Goal: Task Accomplishment & Management: Manage account settings

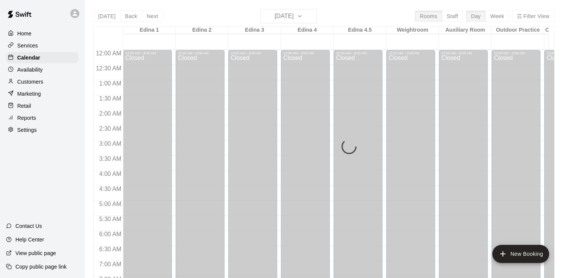
click at [309, 18] on div "Today Back Next Friday Aug 15 Rooms Staff Day Week Filter View Edina 1 15 Fri E…" at bounding box center [323, 148] width 461 height 278
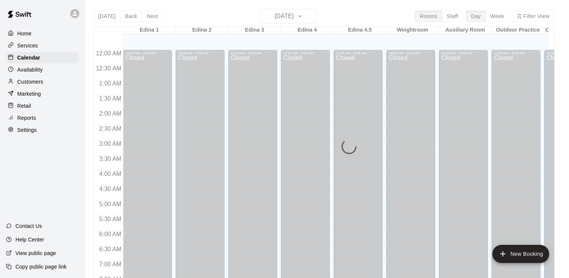
scroll to position [463, 0]
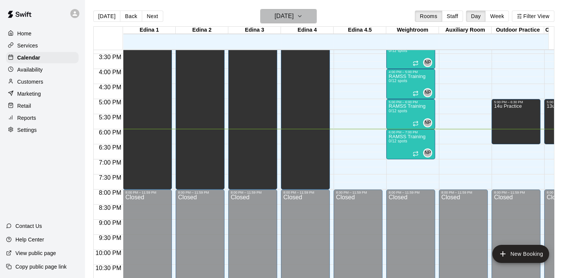
click at [303, 15] on icon "button" at bounding box center [300, 16] width 6 height 9
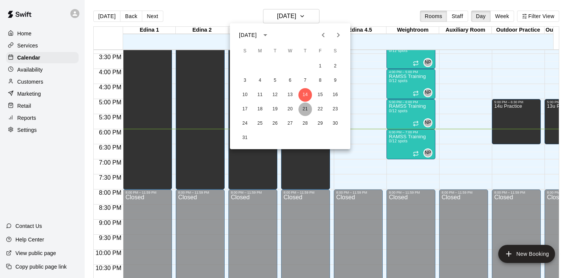
click at [305, 109] on button "21" at bounding box center [305, 109] width 14 height 14
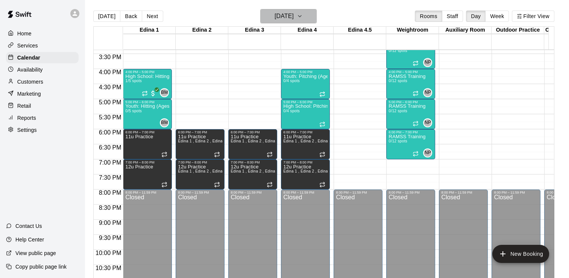
click at [303, 18] on icon "button" at bounding box center [300, 16] width 6 height 9
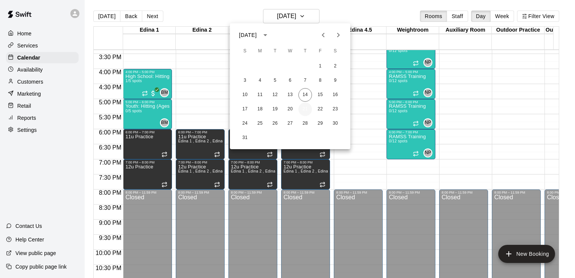
click at [306, 112] on button "21" at bounding box center [305, 109] width 14 height 14
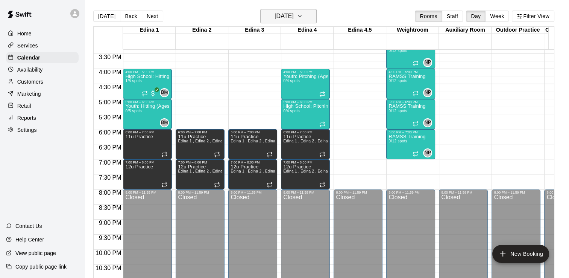
click at [303, 20] on icon "button" at bounding box center [300, 16] width 6 height 9
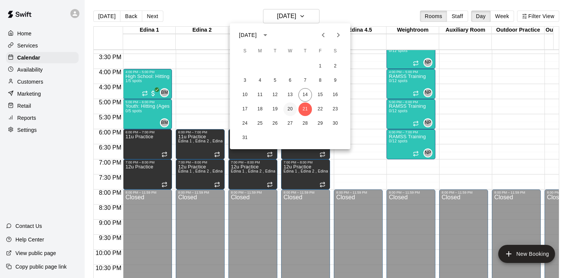
click at [291, 107] on button "20" at bounding box center [290, 109] width 14 height 14
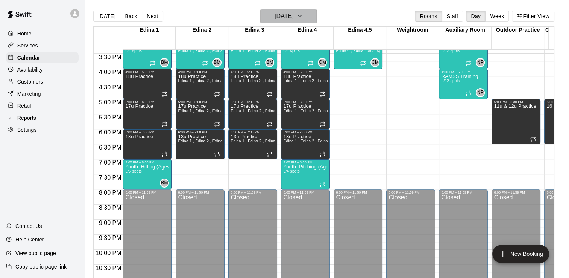
click at [303, 18] on icon "button" at bounding box center [300, 16] width 6 height 9
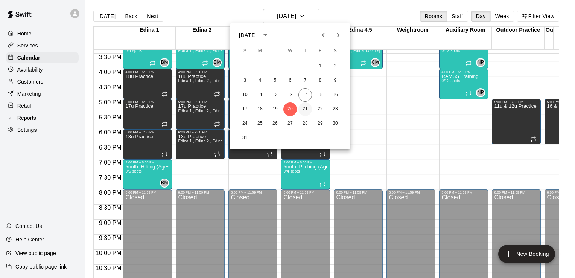
click at [306, 108] on button "21" at bounding box center [305, 109] width 14 height 14
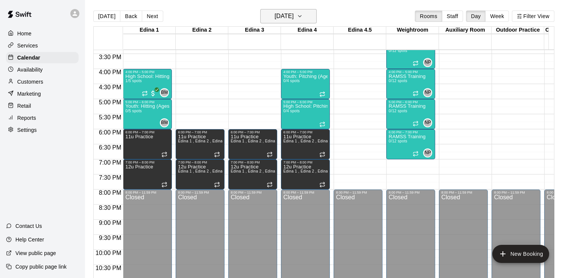
click at [303, 14] on icon "button" at bounding box center [300, 16] width 6 height 9
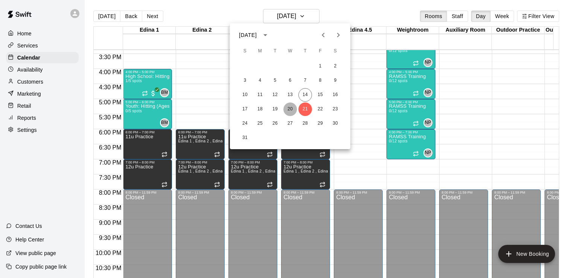
click at [290, 110] on button "20" at bounding box center [290, 109] width 14 height 14
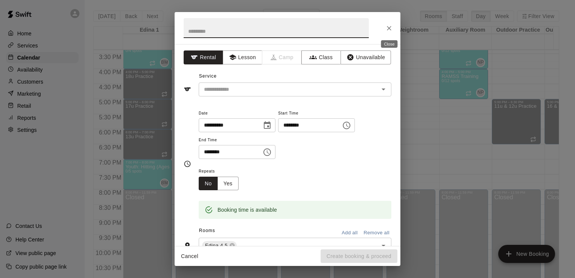
click at [389, 26] on icon "Close" at bounding box center [389, 28] width 8 height 8
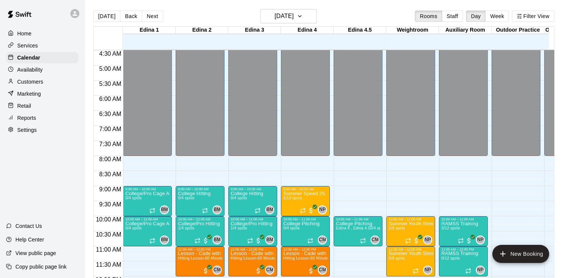
scroll to position [129, 0]
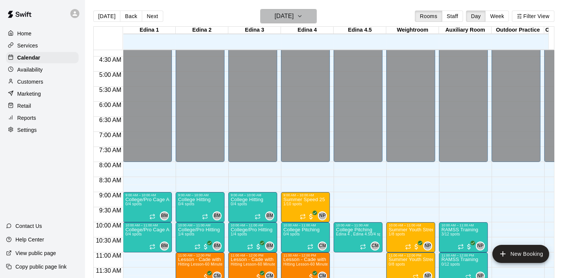
click at [303, 15] on icon "button" at bounding box center [300, 16] width 6 height 9
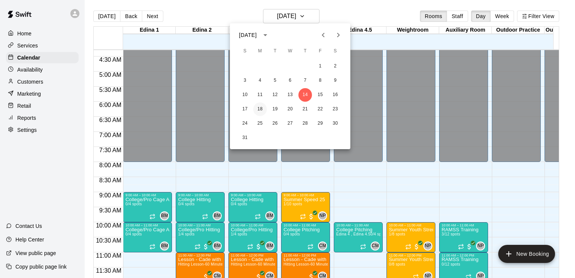
click at [260, 107] on button "18" at bounding box center [260, 109] width 14 height 14
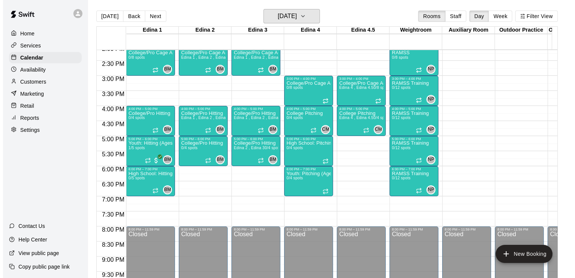
scroll to position [439, 0]
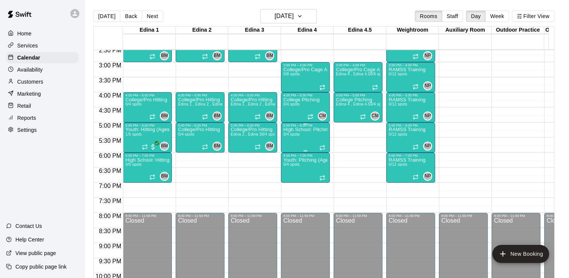
click at [310, 129] on p "High School: Pitching (Ages 14U-18U)" at bounding box center [305, 129] width 44 height 0
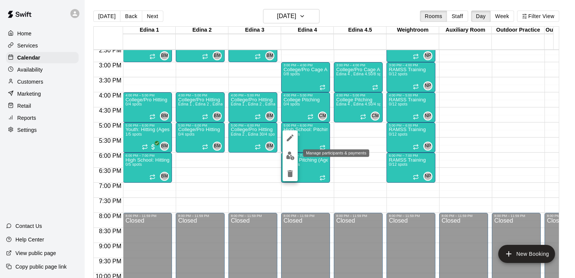
click at [290, 152] on img "edit" at bounding box center [290, 155] width 9 height 9
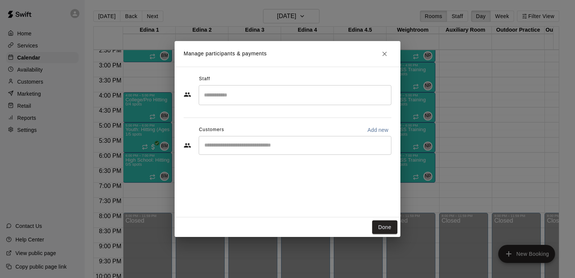
click at [256, 97] on input "Search staff" at bounding box center [295, 94] width 186 height 13
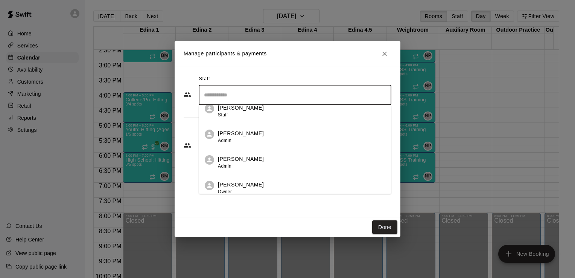
scroll to position [192, 0]
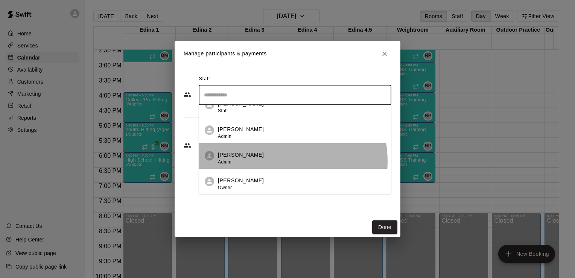
click at [273, 161] on div "[PERSON_NAME] Admin" at bounding box center [301, 158] width 167 height 15
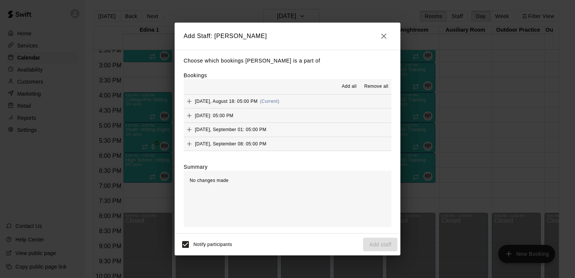
click at [279, 105] on div "[DATE], August 18: 05:00 PM (Current)" at bounding box center [232, 101] width 96 height 11
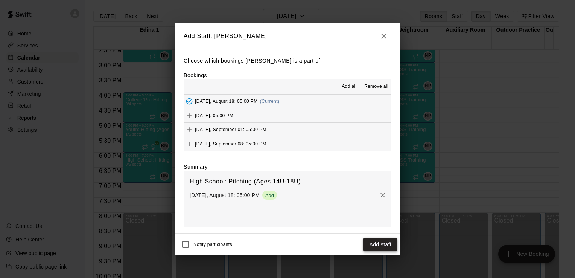
click at [373, 246] on button "Add staff" at bounding box center [380, 244] width 34 height 14
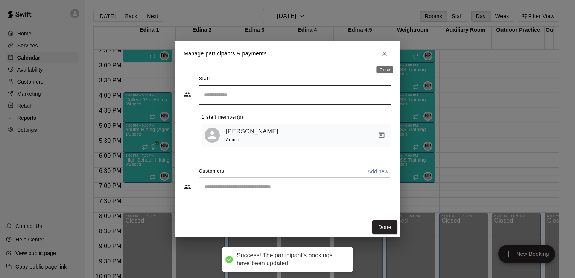
click at [388, 53] on button "Close" at bounding box center [385, 54] width 14 height 14
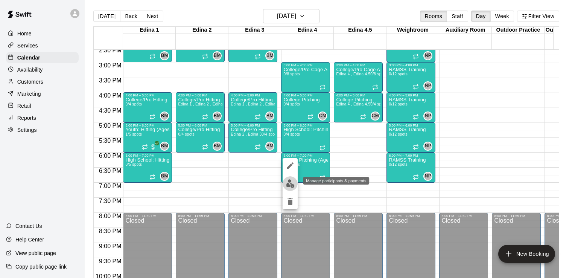
click at [290, 181] on img "edit" at bounding box center [290, 183] width 9 height 9
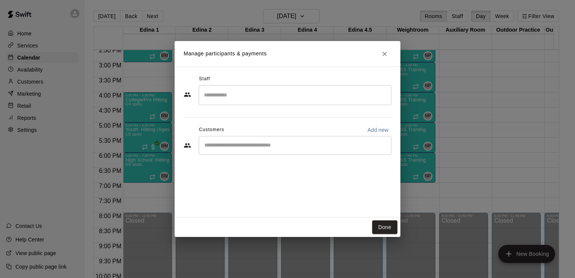
click at [370, 93] on input "Search staff" at bounding box center [295, 94] width 186 height 13
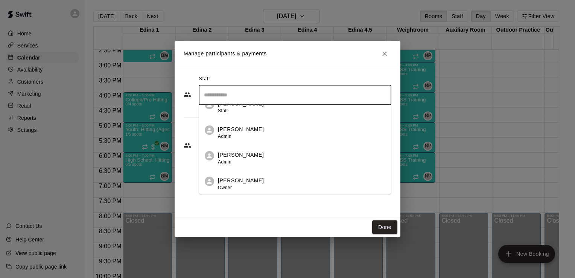
click at [269, 157] on div "[PERSON_NAME] Admin" at bounding box center [301, 158] width 167 height 15
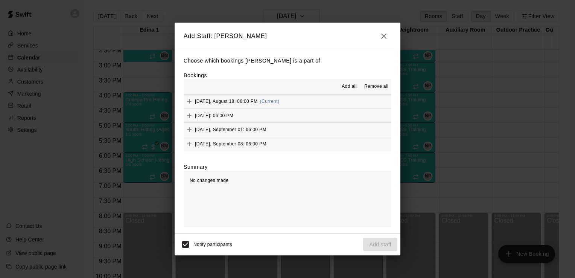
click at [307, 103] on button "[DATE], August 18: 06:00 PM (Current)" at bounding box center [288, 101] width 208 height 14
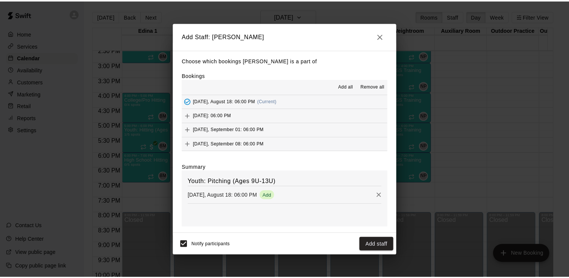
scroll to position [14, 0]
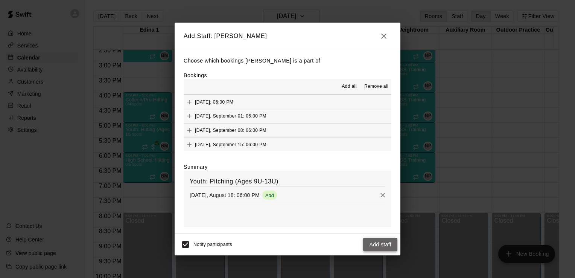
click at [383, 241] on button "Add staff" at bounding box center [380, 244] width 34 height 14
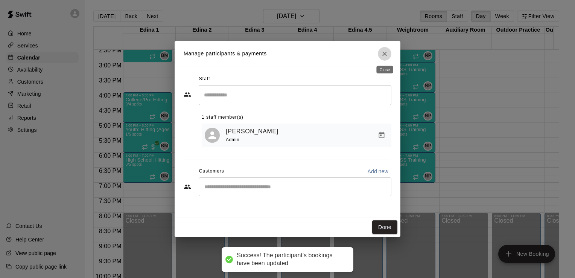
click at [385, 52] on icon "Close" at bounding box center [384, 54] width 5 height 5
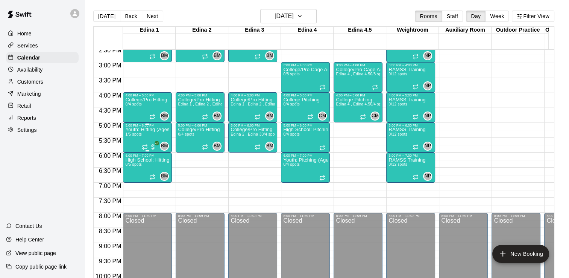
click at [138, 129] on p "Youth: Hitting (Ages 9U-13U)" at bounding box center [147, 129] width 44 height 0
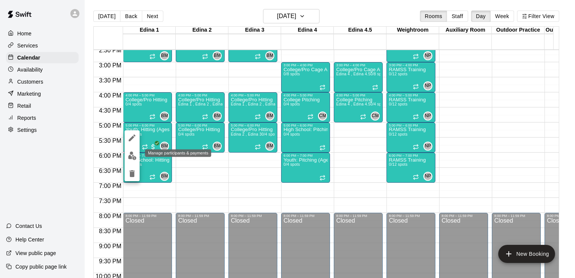
click at [131, 156] on img "edit" at bounding box center [132, 155] width 9 height 9
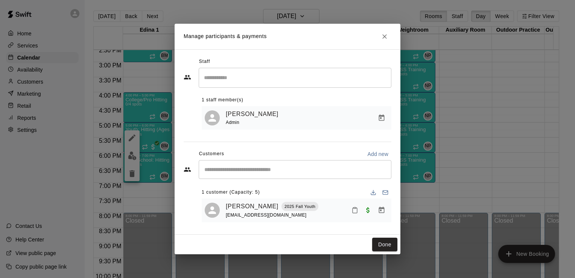
drag, startPoint x: 197, startPoint y: 158, endPoint x: 296, endPoint y: 126, distance: 103.9
click at [296, 126] on div "Staff ​ 1 staff member(s) [PERSON_NAME] Admin Customers Add new ​ 1 customer (C…" at bounding box center [288, 142] width 208 height 172
click at [385, 34] on icon "Close" at bounding box center [385, 37] width 8 height 8
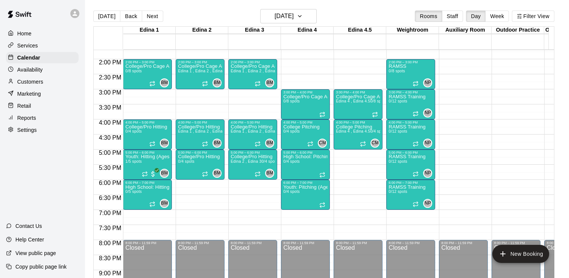
scroll to position [415, 0]
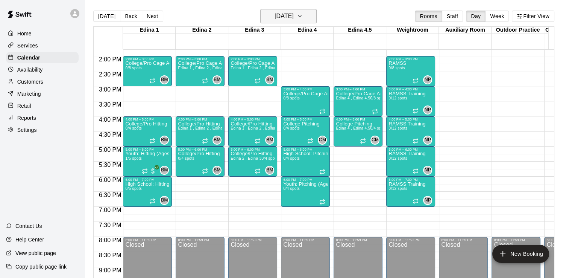
click at [303, 15] on icon "button" at bounding box center [300, 16] width 6 height 9
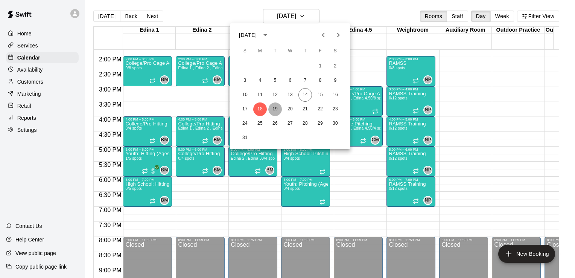
click at [276, 109] on button "19" at bounding box center [275, 109] width 14 height 14
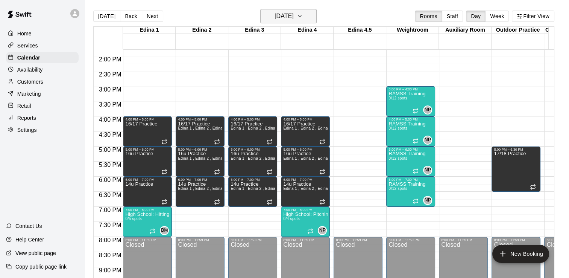
click at [303, 17] on icon "button" at bounding box center [300, 16] width 6 height 9
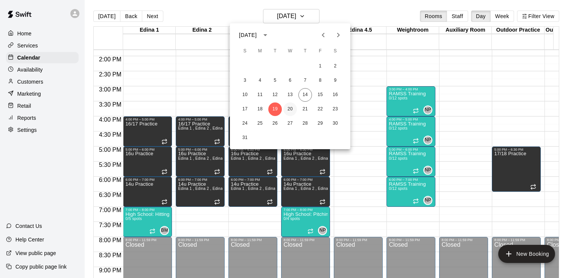
click at [291, 108] on button "20" at bounding box center [290, 109] width 14 height 14
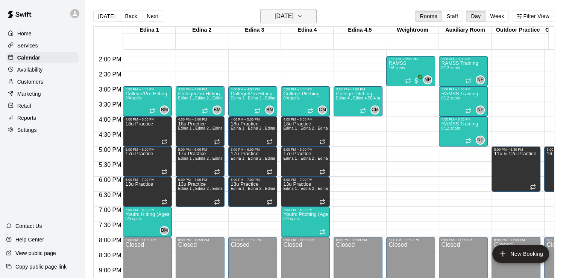
click at [303, 14] on icon "button" at bounding box center [300, 16] width 6 height 9
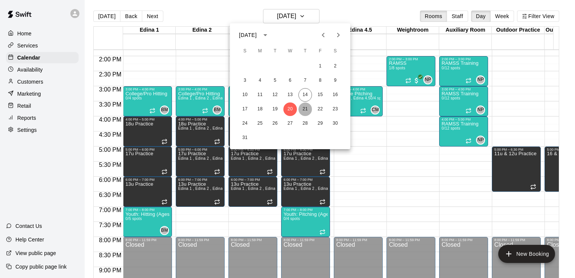
click at [306, 108] on button "21" at bounding box center [305, 109] width 14 height 14
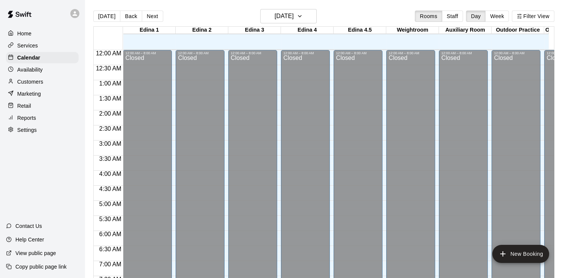
scroll to position [386, 0]
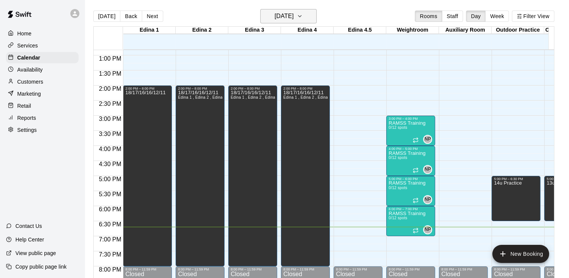
click at [301, 15] on icon "button" at bounding box center [299, 16] width 3 height 2
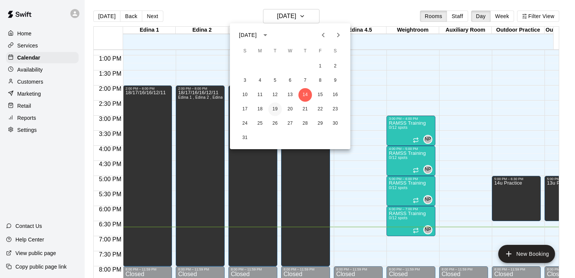
click at [276, 109] on button "19" at bounding box center [275, 109] width 14 height 14
